Goal: Information Seeking & Learning: Learn about a topic

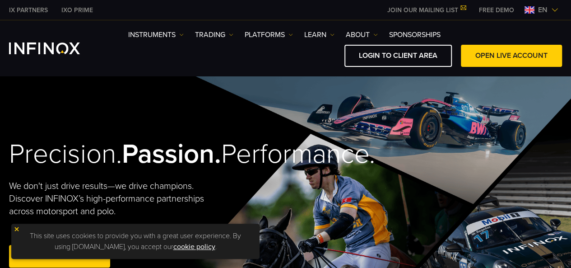
click at [206, 37] on link "TRADING" at bounding box center [214, 34] width 38 height 11
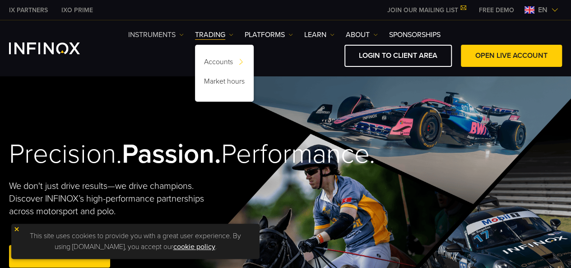
click at [168, 33] on link "Instruments" at bounding box center [156, 34] width 56 height 11
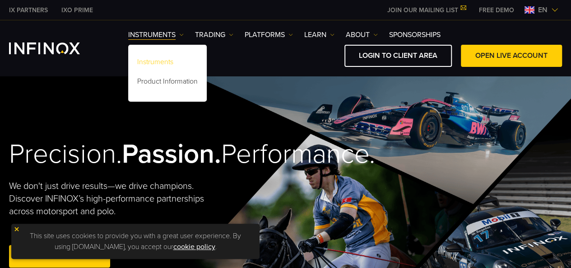
click at [166, 62] on link "Instruments" at bounding box center [167, 63] width 79 height 19
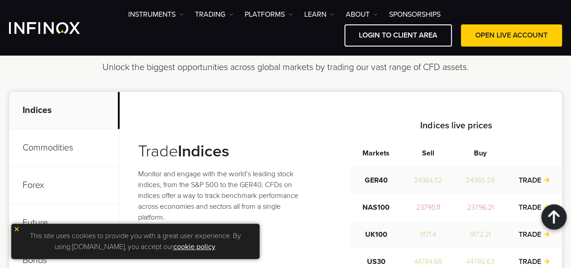
scroll to position [361, 0]
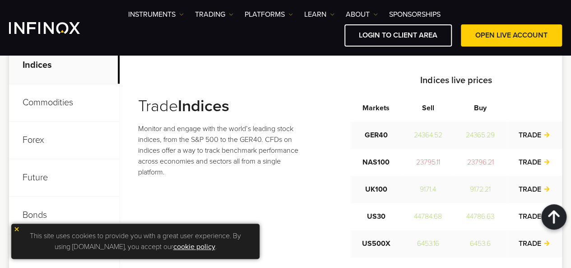
click at [92, 136] on p "Forex" at bounding box center [64, 139] width 111 height 37
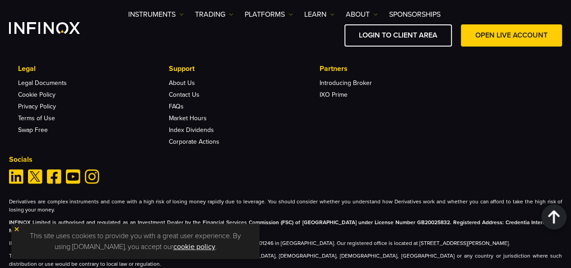
scroll to position [1455, 0]
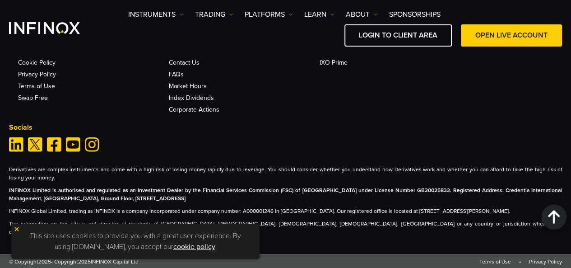
click at [186, 248] on link "cookie policy" at bounding box center [194, 246] width 42 height 9
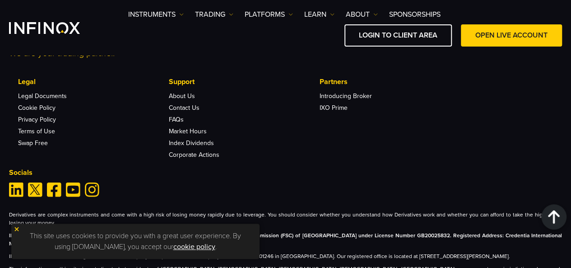
scroll to position [0, 0]
click at [189, 152] on link "Corporate Actions" at bounding box center [194, 155] width 51 height 8
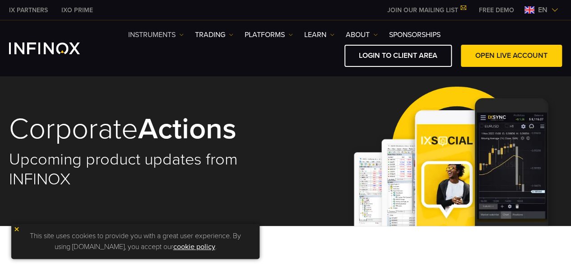
click at [169, 34] on link "Instruments" at bounding box center [156, 34] width 56 height 11
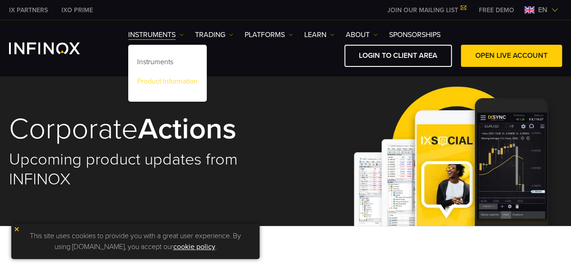
click at [192, 83] on link "Product Information" at bounding box center [167, 82] width 79 height 19
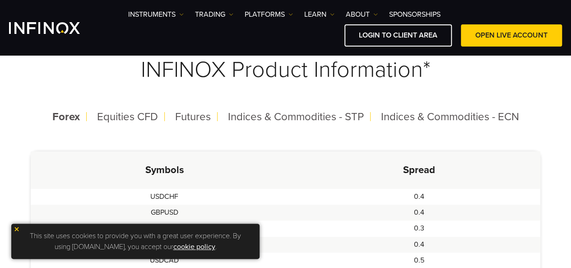
scroll to position [271, 0]
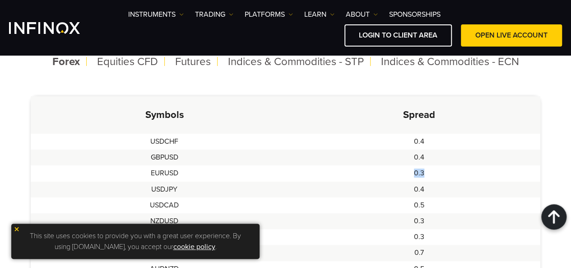
drag, startPoint x: 411, startPoint y: 173, endPoint x: 424, endPoint y: 171, distance: 13.2
click at [424, 171] on td "0.3" at bounding box center [419, 173] width 242 height 16
click at [427, 175] on td "0.3" at bounding box center [419, 173] width 242 height 16
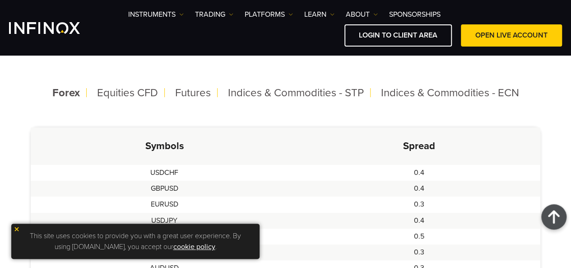
scroll to position [226, 0]
